Goal: Transaction & Acquisition: Purchase product/service

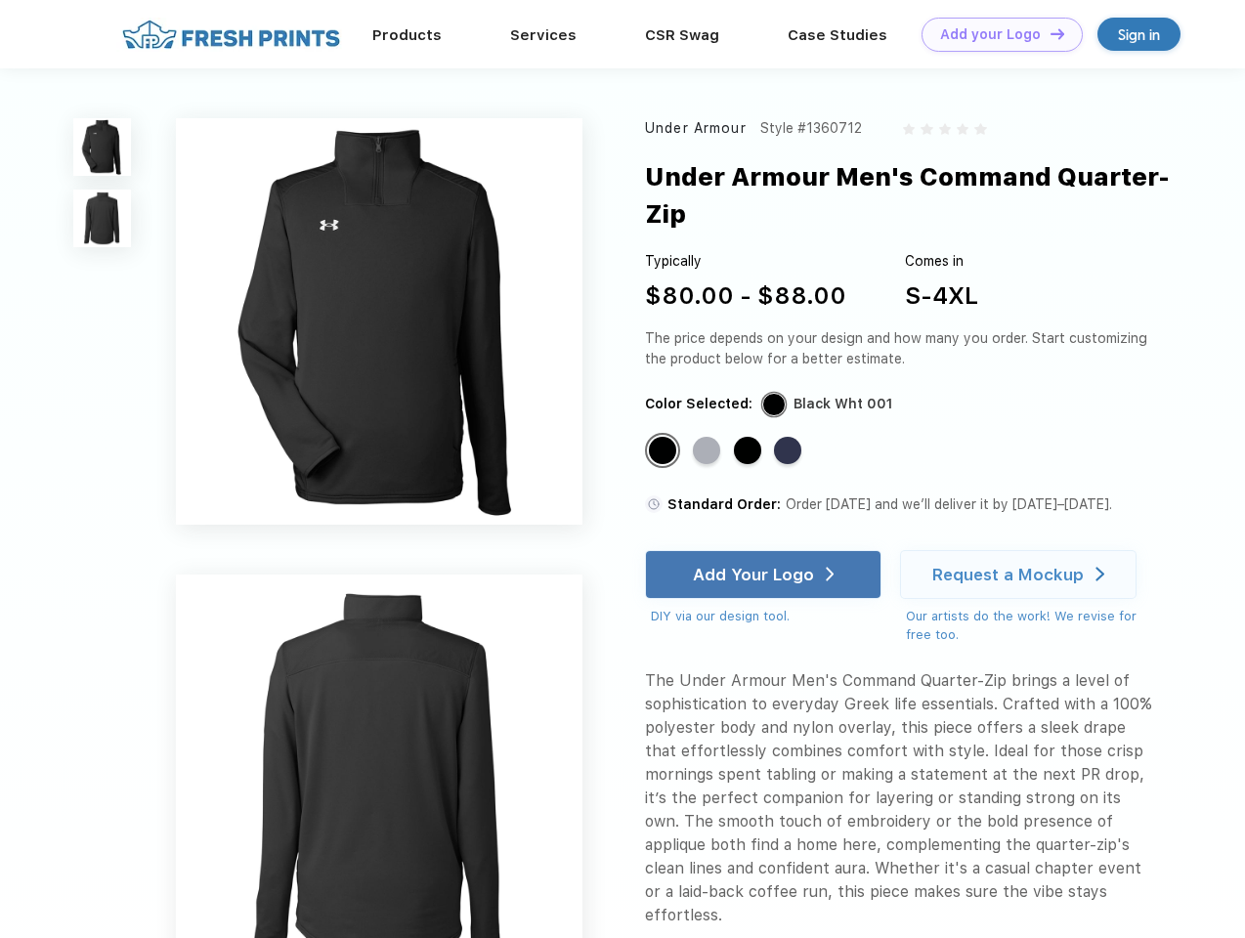
click at [995, 34] on link "Add your Logo Design Tool" at bounding box center [1002, 35] width 161 height 34
click at [0, 0] on div "Design Tool" at bounding box center [0, 0] width 0 height 0
click at [1049, 33] on link "Add your Logo Design Tool" at bounding box center [1002, 35] width 161 height 34
click at [103, 147] on img at bounding box center [102, 147] width 58 height 58
click at [103, 219] on img at bounding box center [102, 219] width 58 height 58
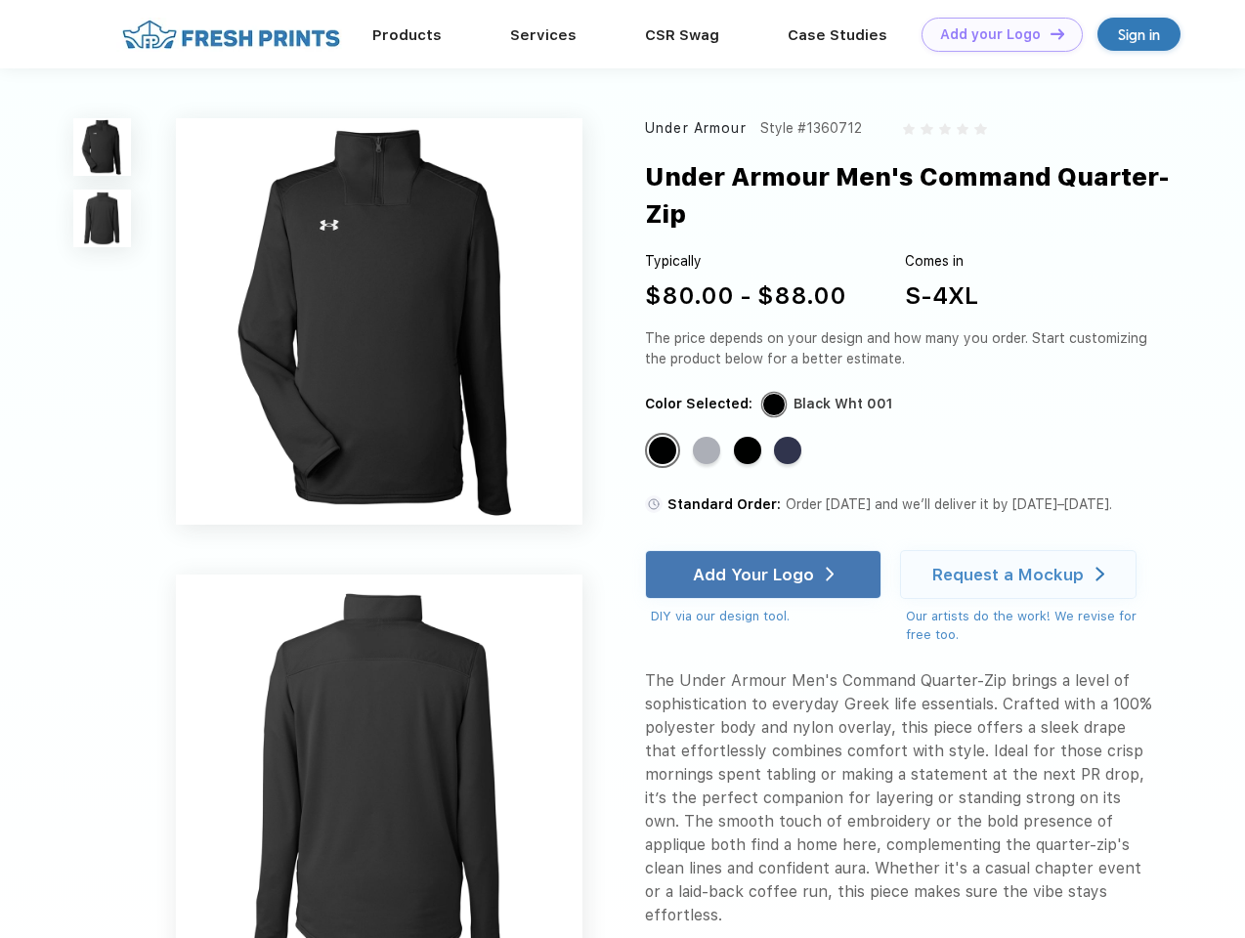
click at [665, 437] on div "Standard Color" at bounding box center [662, 450] width 27 height 27
click at [709, 437] on div "Standard Color" at bounding box center [706, 450] width 27 height 27
click at [750, 437] on div "Standard Color" at bounding box center [747, 450] width 27 height 27
click at [790, 437] on div "Standard Color" at bounding box center [787, 450] width 27 height 27
click at [765, 565] on div "Add Your Logo" at bounding box center [753, 575] width 121 height 20
